Goal: Find specific page/section: Find specific page/section

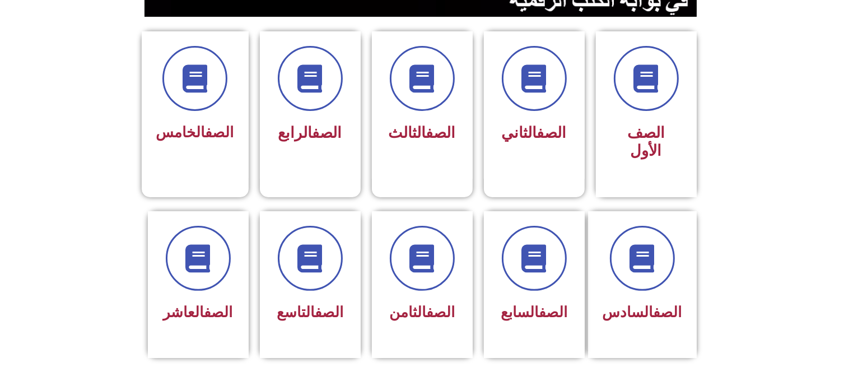
scroll to position [269, 0]
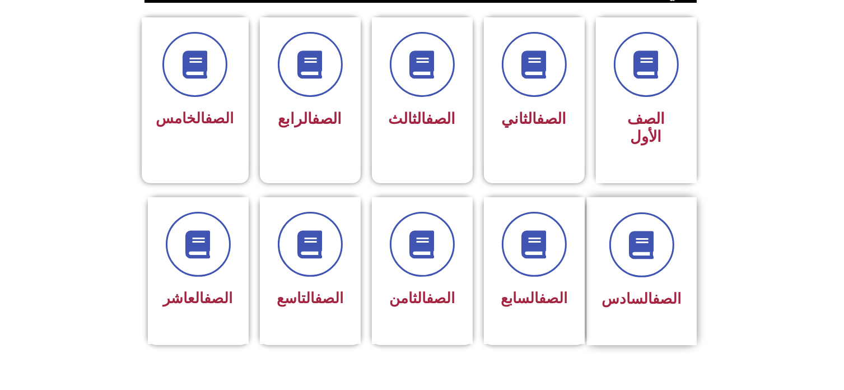
click at [682, 221] on div "الصف السادس" at bounding box center [642, 271] width 110 height 148
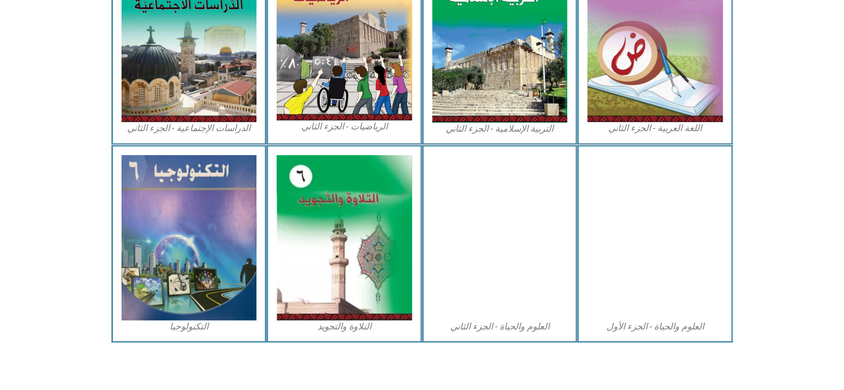
scroll to position [609, 0]
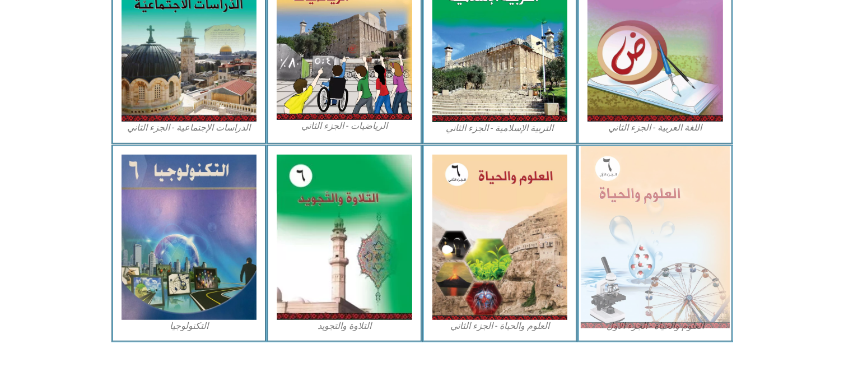
click at [647, 258] on img at bounding box center [655, 236] width 149 height 181
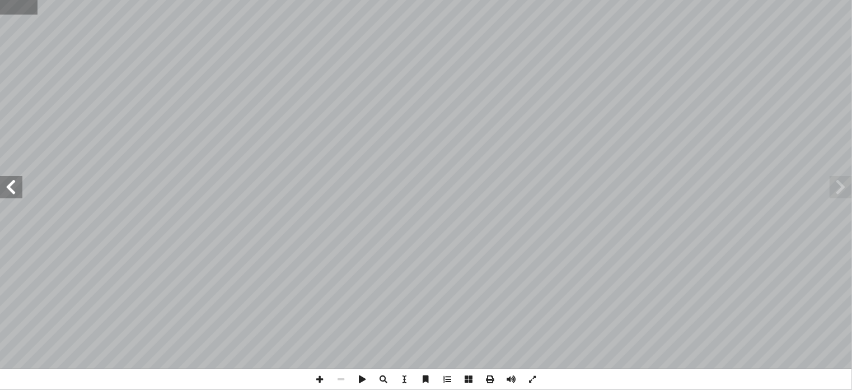
click at [7, 8] on input "text" at bounding box center [18, 7] width 37 height 15
type input "**"
click at [320, 377] on span at bounding box center [319, 379] width 21 height 21
click at [13, 187] on span at bounding box center [11, 187] width 22 height 22
click at [446, 102] on html "الصفحة الرئيسية الصف الأول الصف الثاني الصف الثالث الصف الرابع الصف الخامس الصف…" at bounding box center [426, 51] width 852 height 102
